Goal: Information Seeking & Learning: Check status

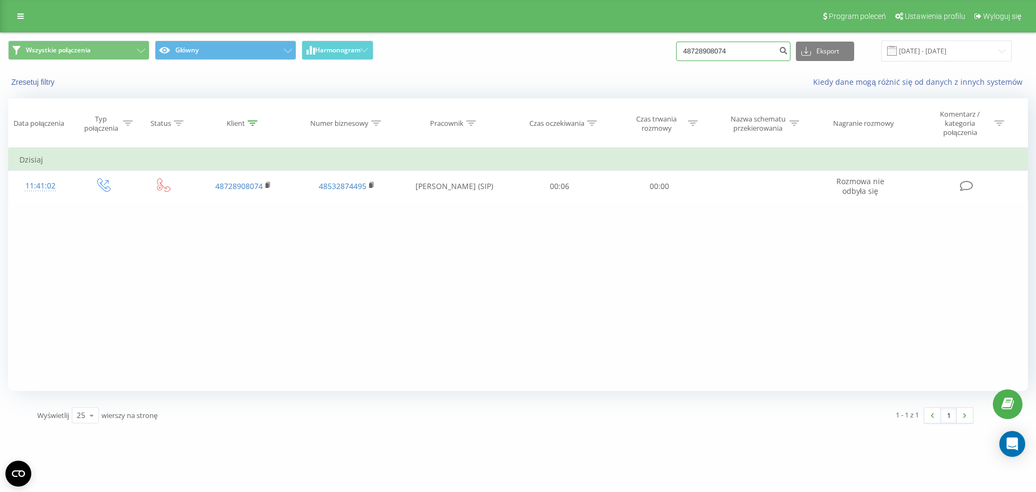
click at [732, 47] on input "48728908074" at bounding box center [733, 51] width 114 height 19
type input "453470001"
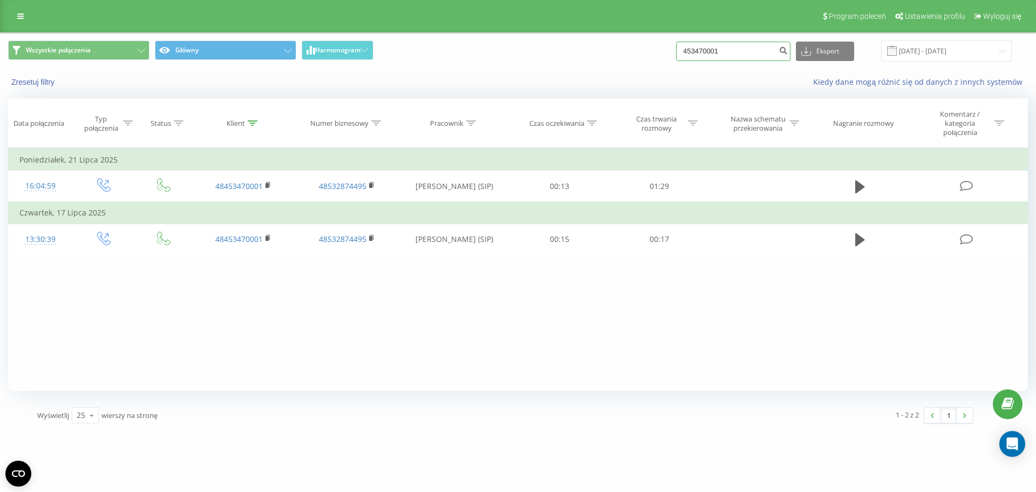
click at [717, 53] on input "453470001" at bounding box center [733, 51] width 114 height 19
type input "728845495"
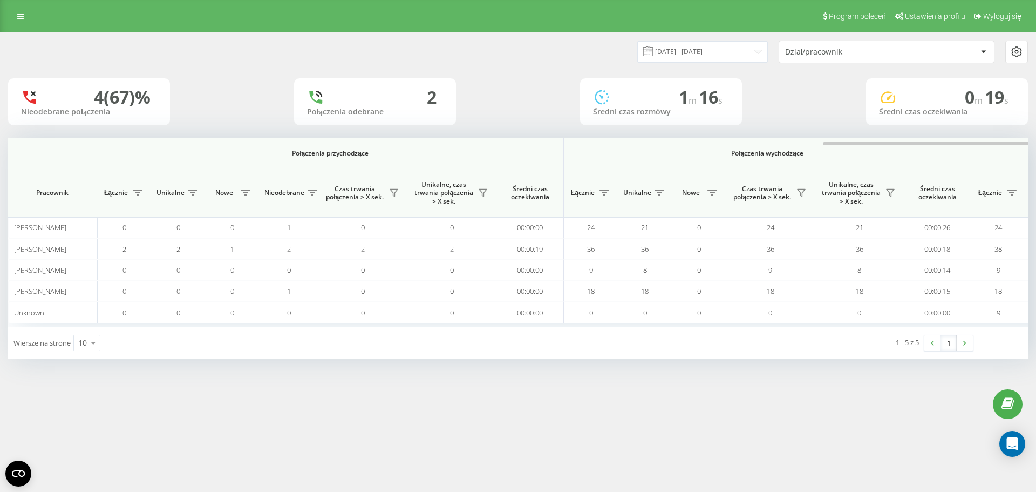
scroll to position [0, 486]
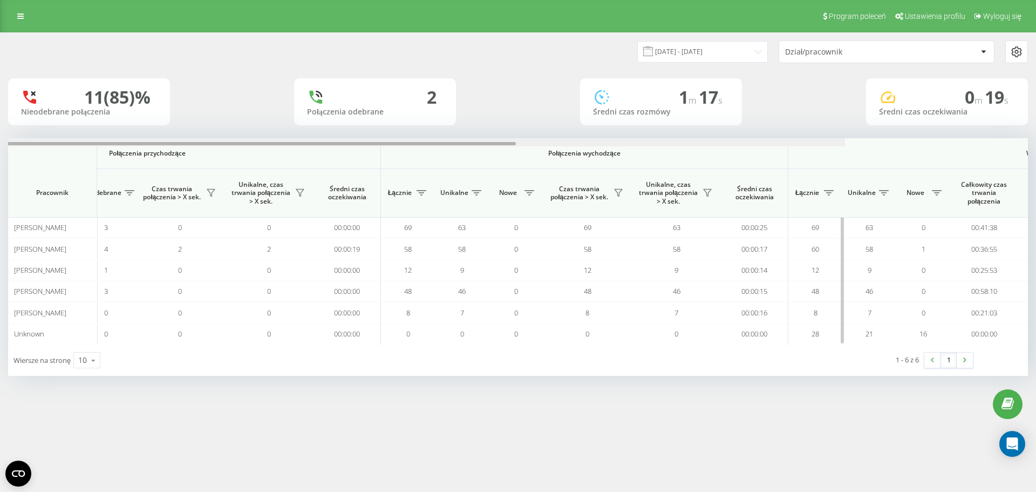
scroll to position [0, 486]
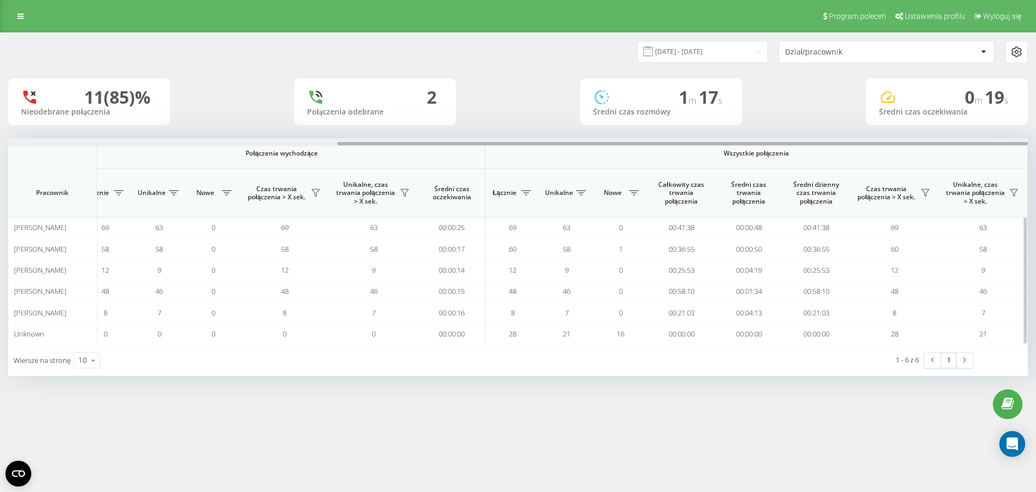
drag, startPoint x: 232, startPoint y: 144, endPoint x: 638, endPoint y: 139, distance: 405.9
click at [638, 139] on div at bounding box center [518, 142] width 1020 height 8
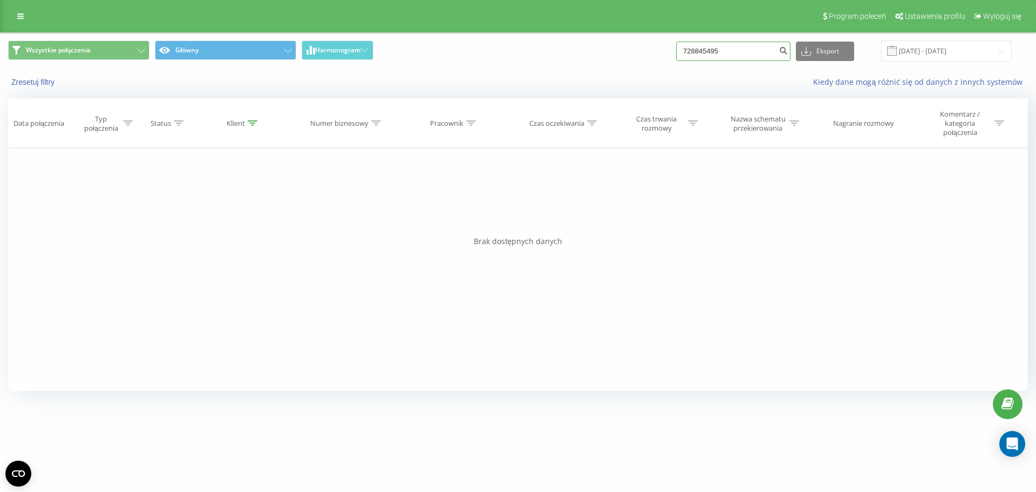
click at [725, 44] on input "728845495" at bounding box center [733, 51] width 114 height 19
type input "503491155"
